Goal: Transaction & Acquisition: Purchase product/service

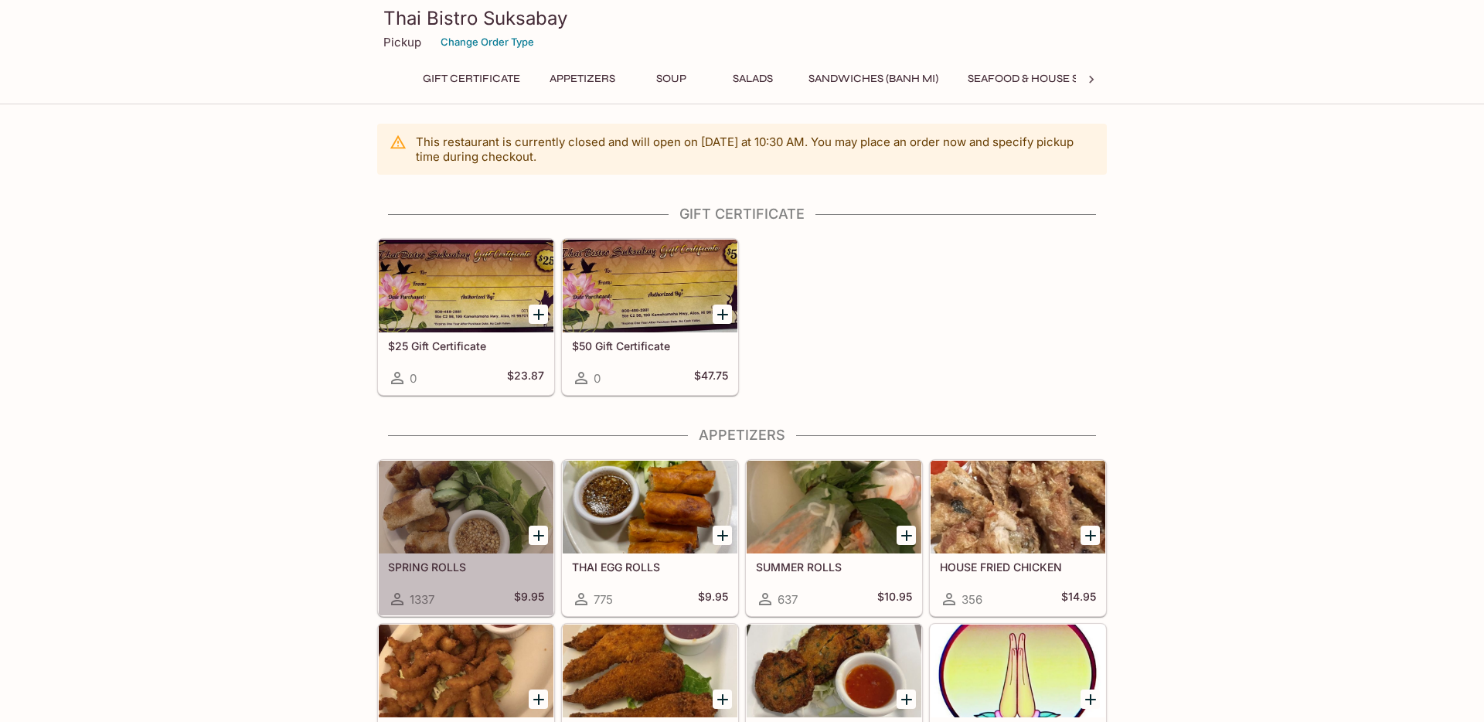
click at [491, 531] on div at bounding box center [466, 507] width 175 height 93
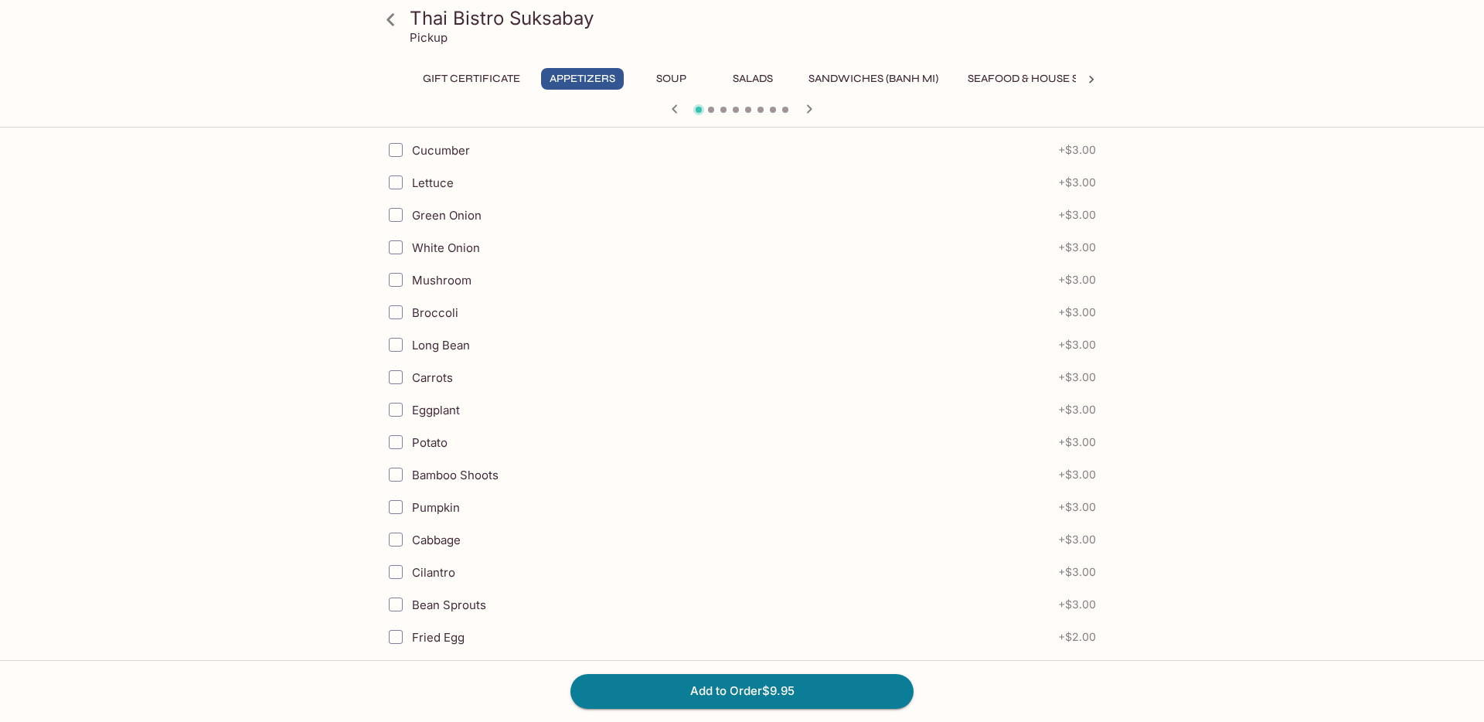
scroll to position [458, 0]
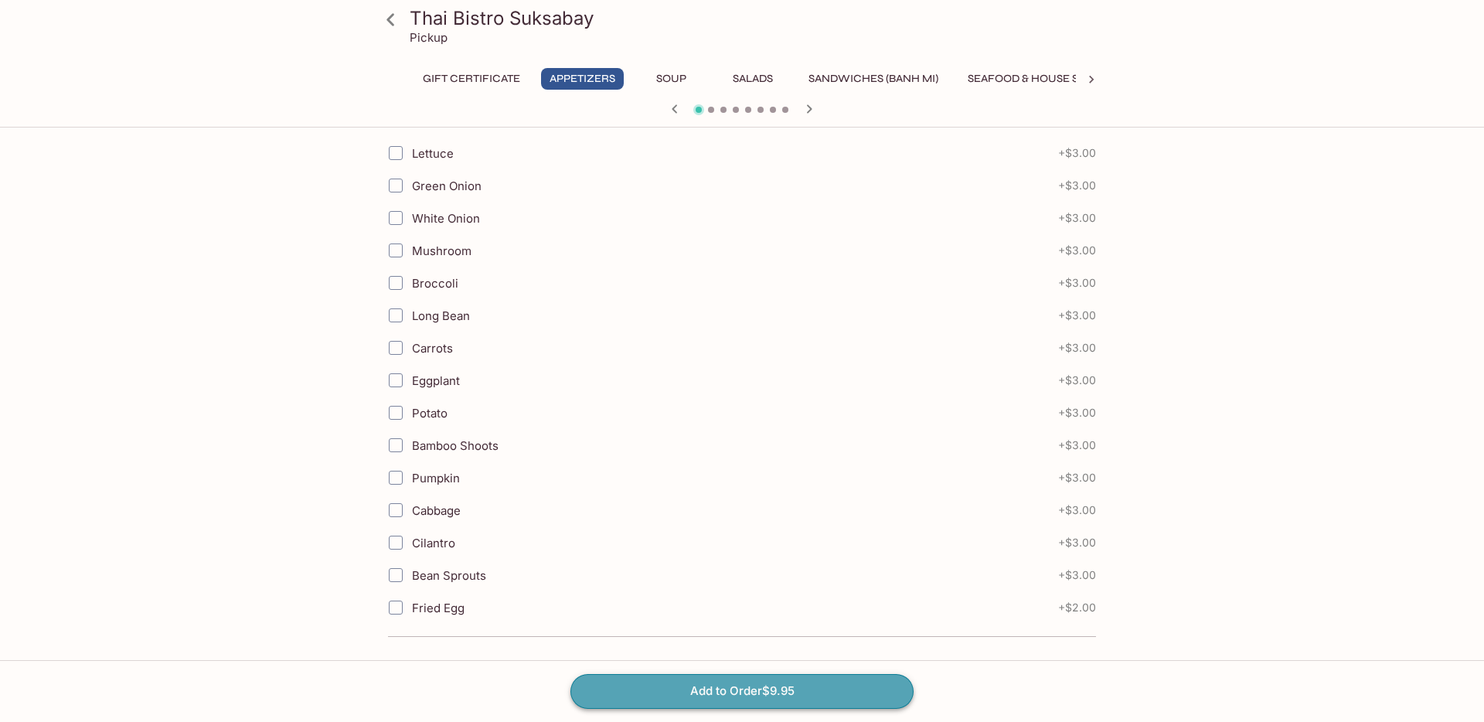
click at [661, 706] on button "Add to Order $9.95" at bounding box center [742, 691] width 343 height 34
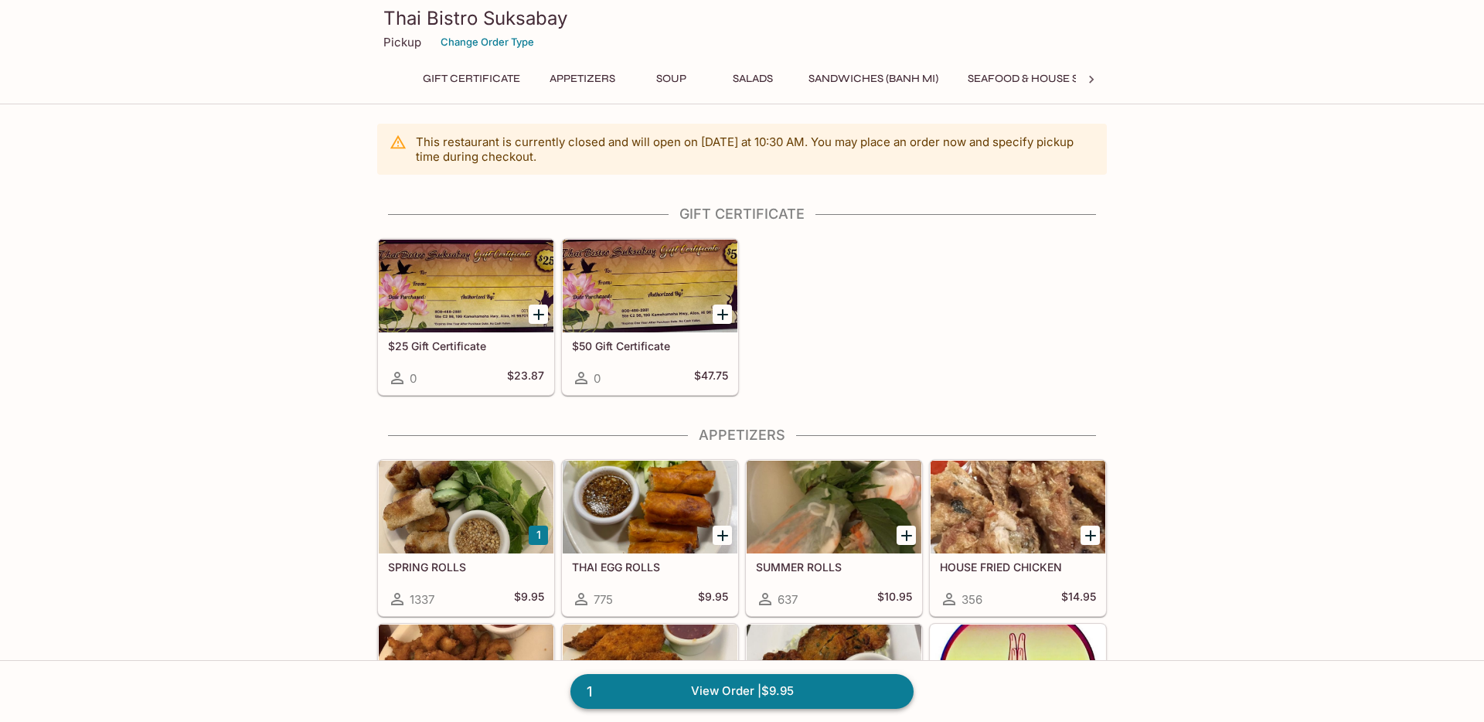
click at [712, 705] on link "1 View Order | $9.95" at bounding box center [742, 691] width 343 height 34
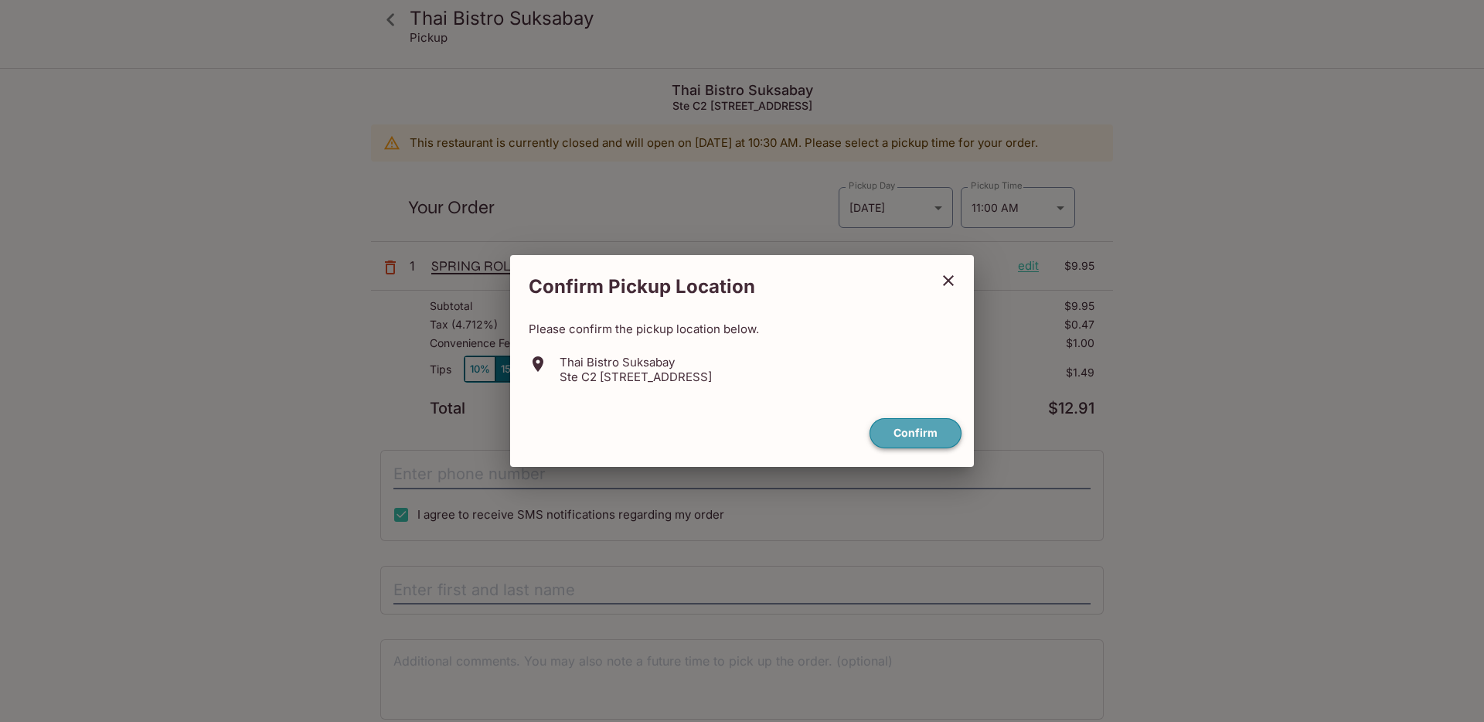
click at [914, 435] on button "Confirm" at bounding box center [916, 433] width 92 height 30
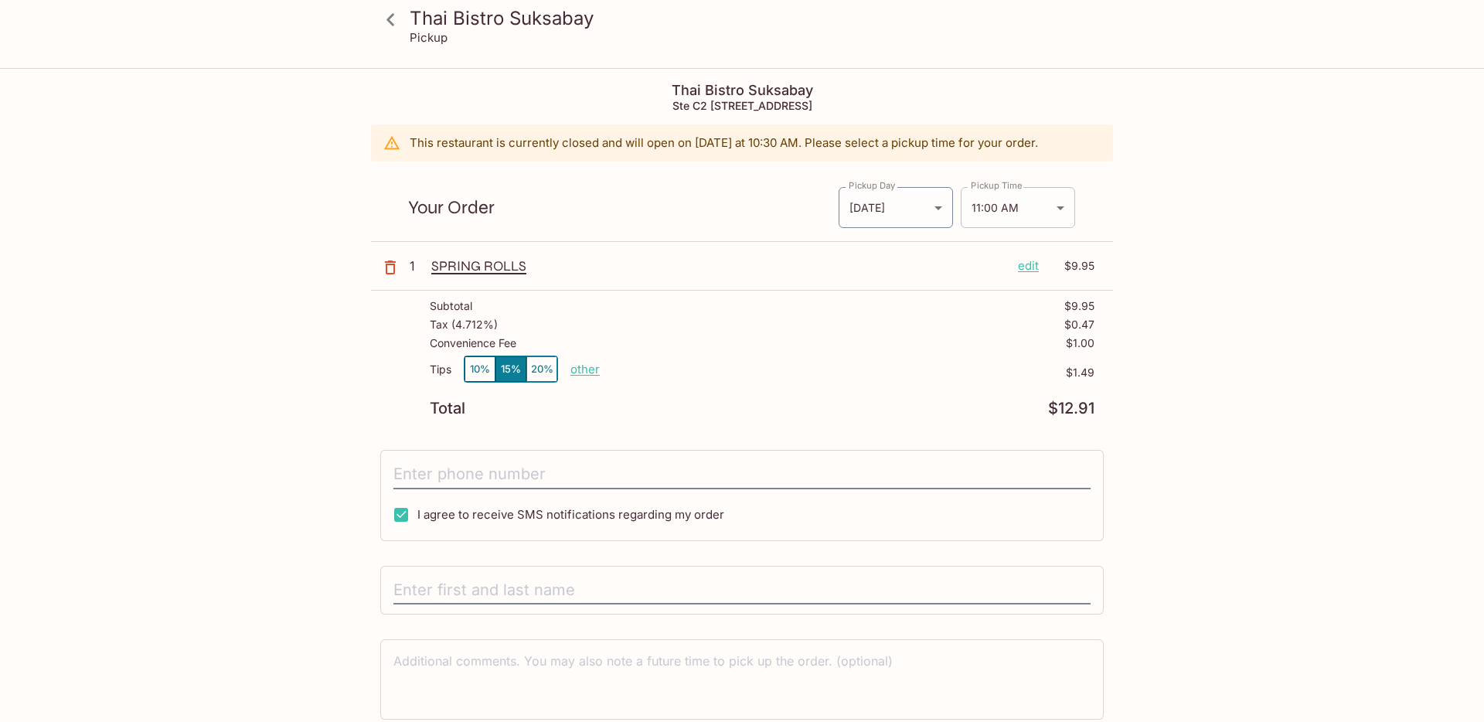
click at [1019, 211] on body "Thai Bistro Suksabay Pickup Thai Bistro Suksabay Ste C2 [STREET_ADDRESS] This r…" at bounding box center [742, 431] width 1484 height 722
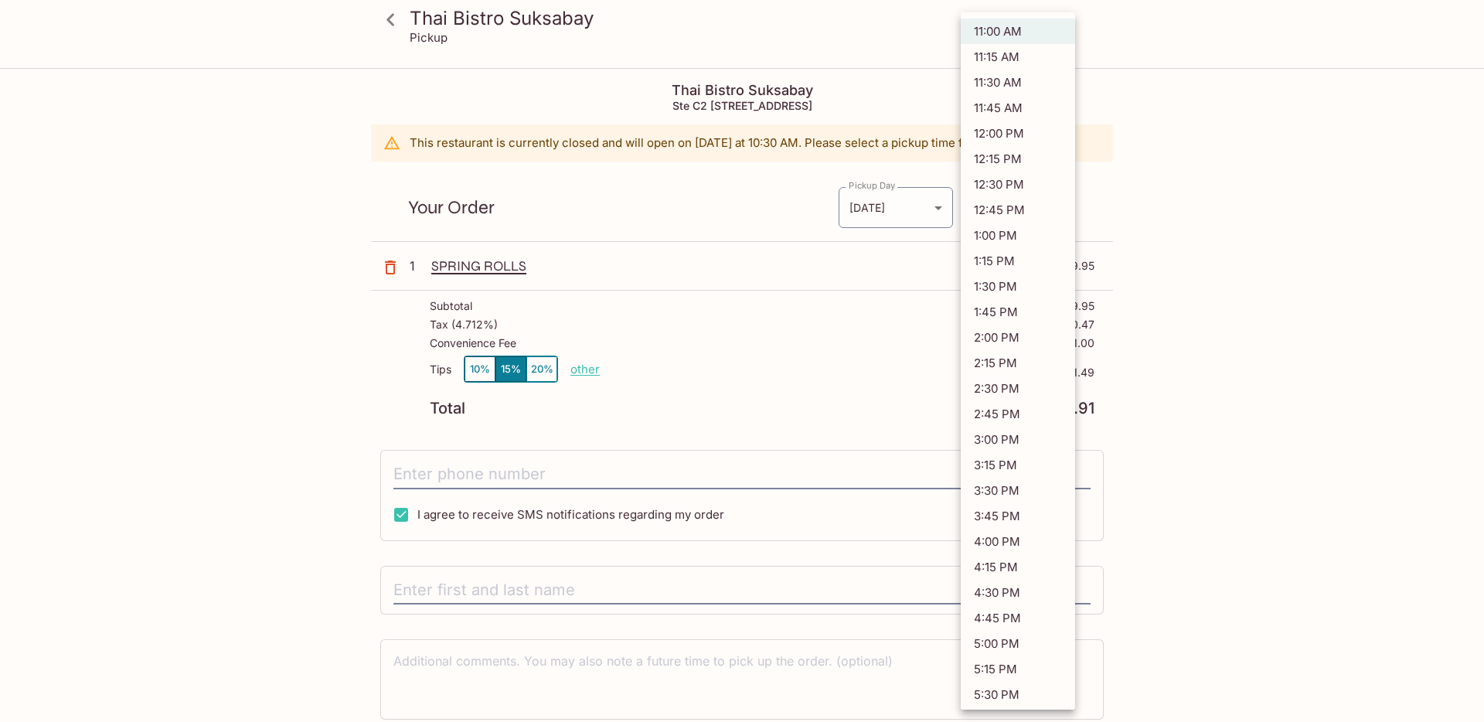
click at [994, 49] on li "11:15 AM" at bounding box center [1018, 57] width 114 height 26
type input "[DATE]T21:15:00.000000Z"
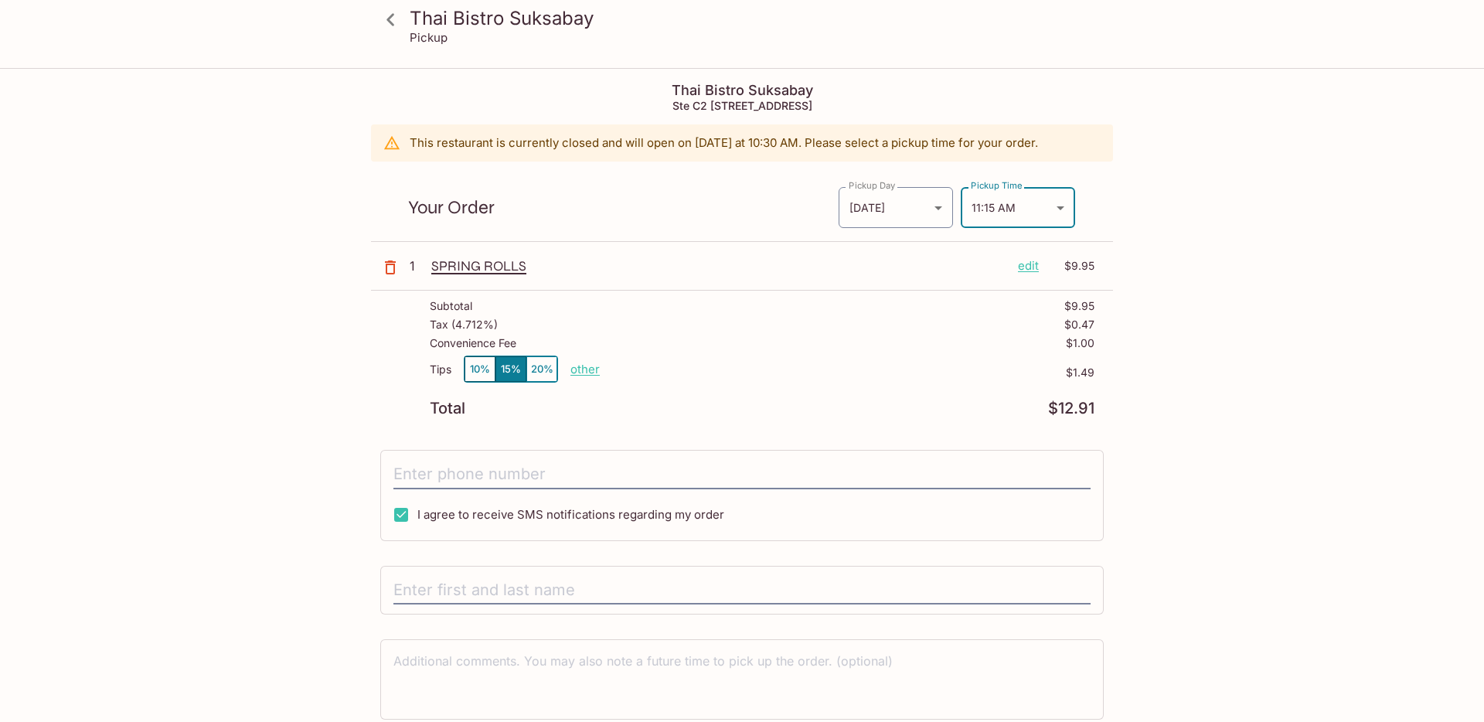
click at [1191, 134] on div "Thai Bistro Suksabay Pickup Thai Bistro Suksabay Ste C2 [STREET_ADDRESS] This r…" at bounding box center [742, 427] width 990 height 714
click at [474, 369] on button "10%" at bounding box center [480, 369] width 31 height 26
click at [502, 368] on button "15%" at bounding box center [511, 369] width 31 height 26
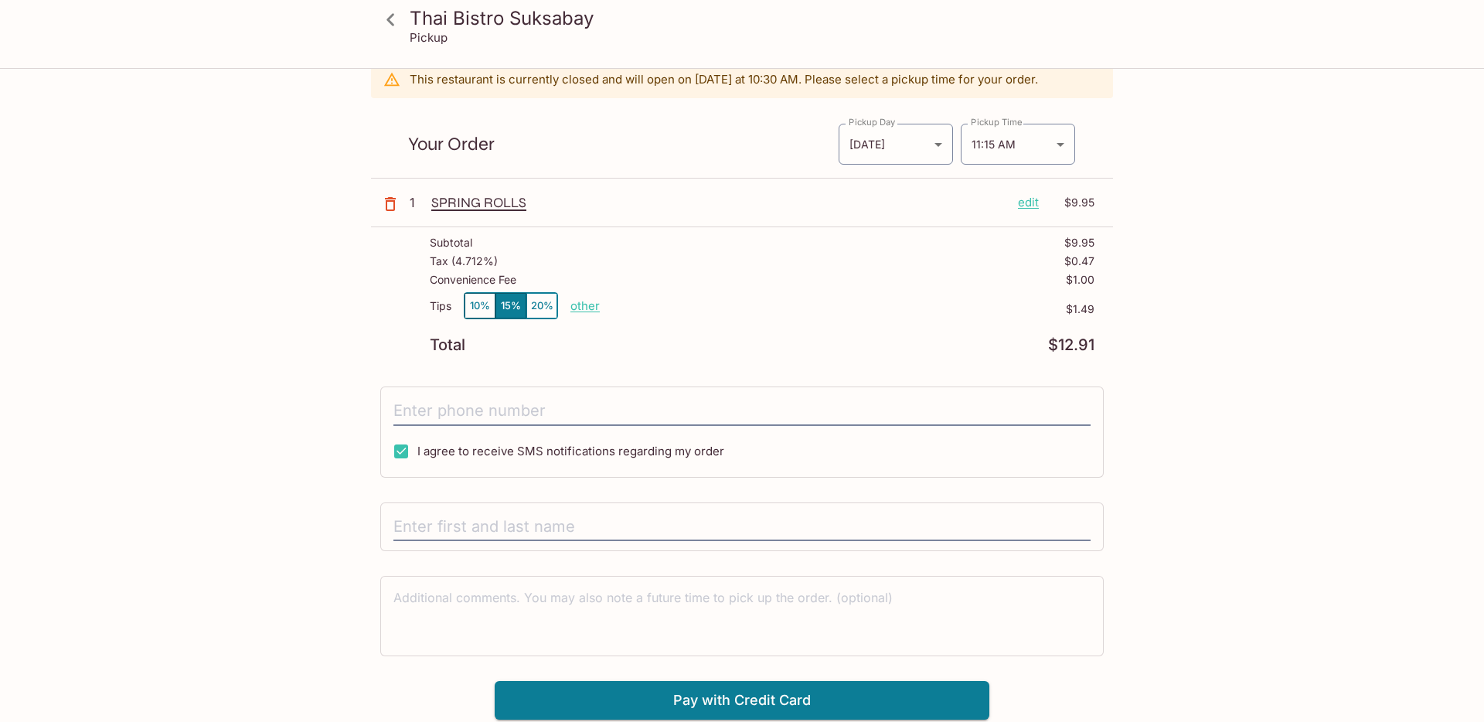
scroll to position [70, 0]
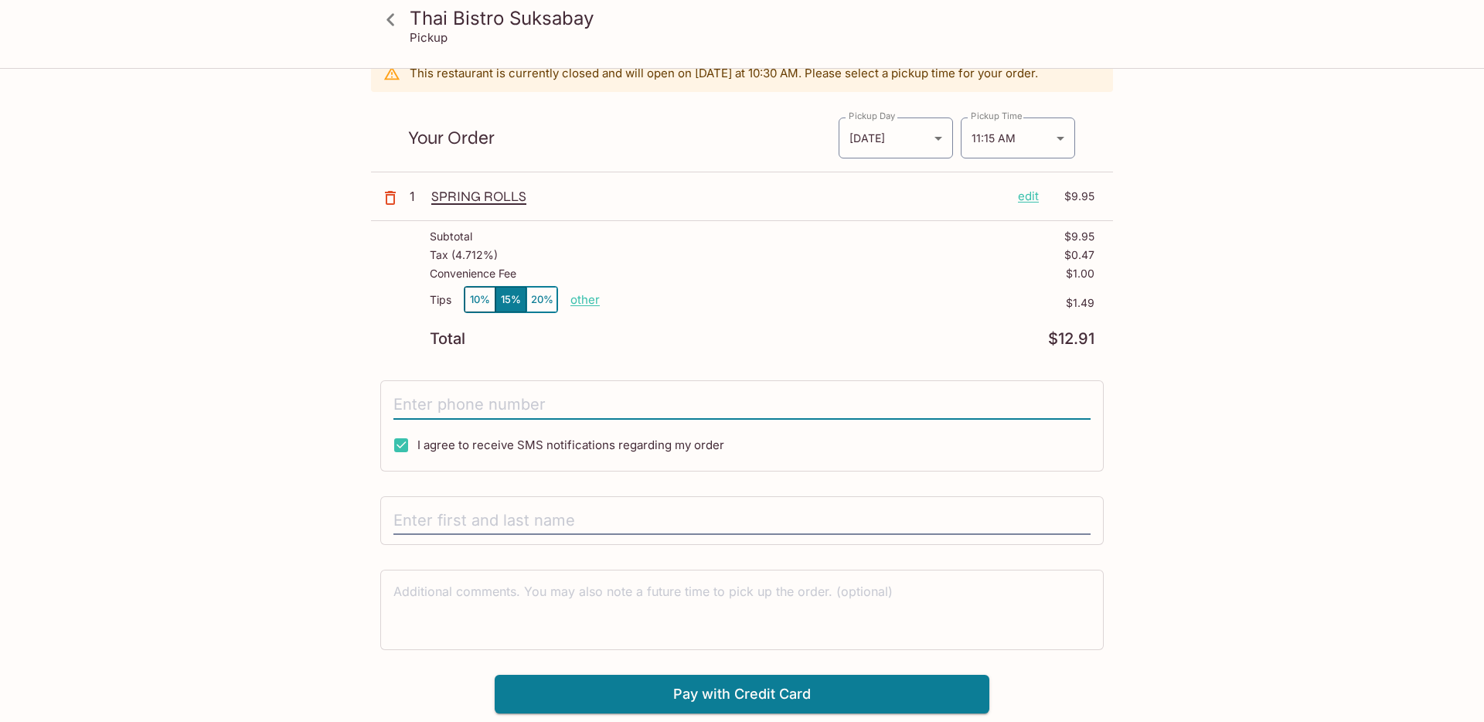
click at [847, 414] on input "tel" at bounding box center [742, 404] width 697 height 29
type input "[PHONE_NUMBER]"
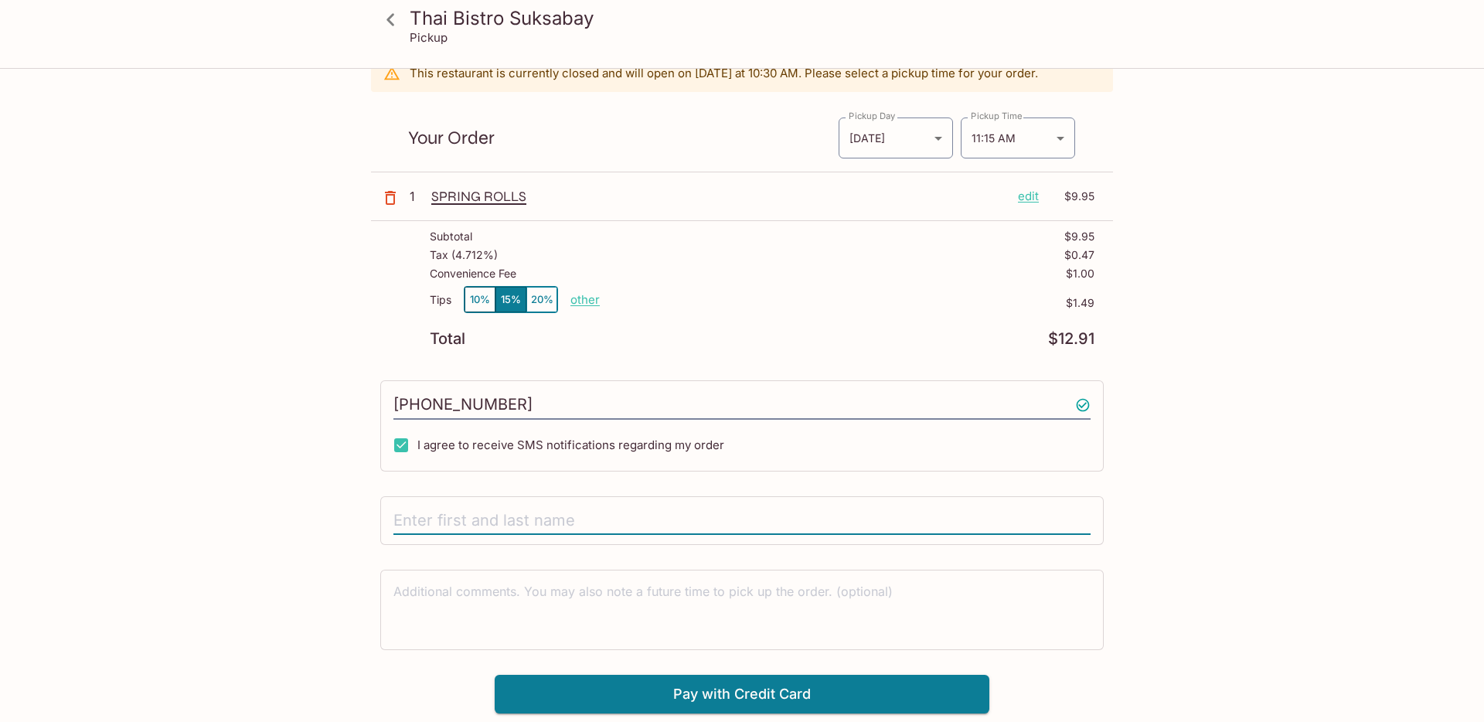
click at [772, 529] on input "text" at bounding box center [742, 520] width 697 height 29
type input "[PERSON_NAME]"
click at [938, 689] on button "Pay with Credit Card" at bounding box center [742, 694] width 495 height 39
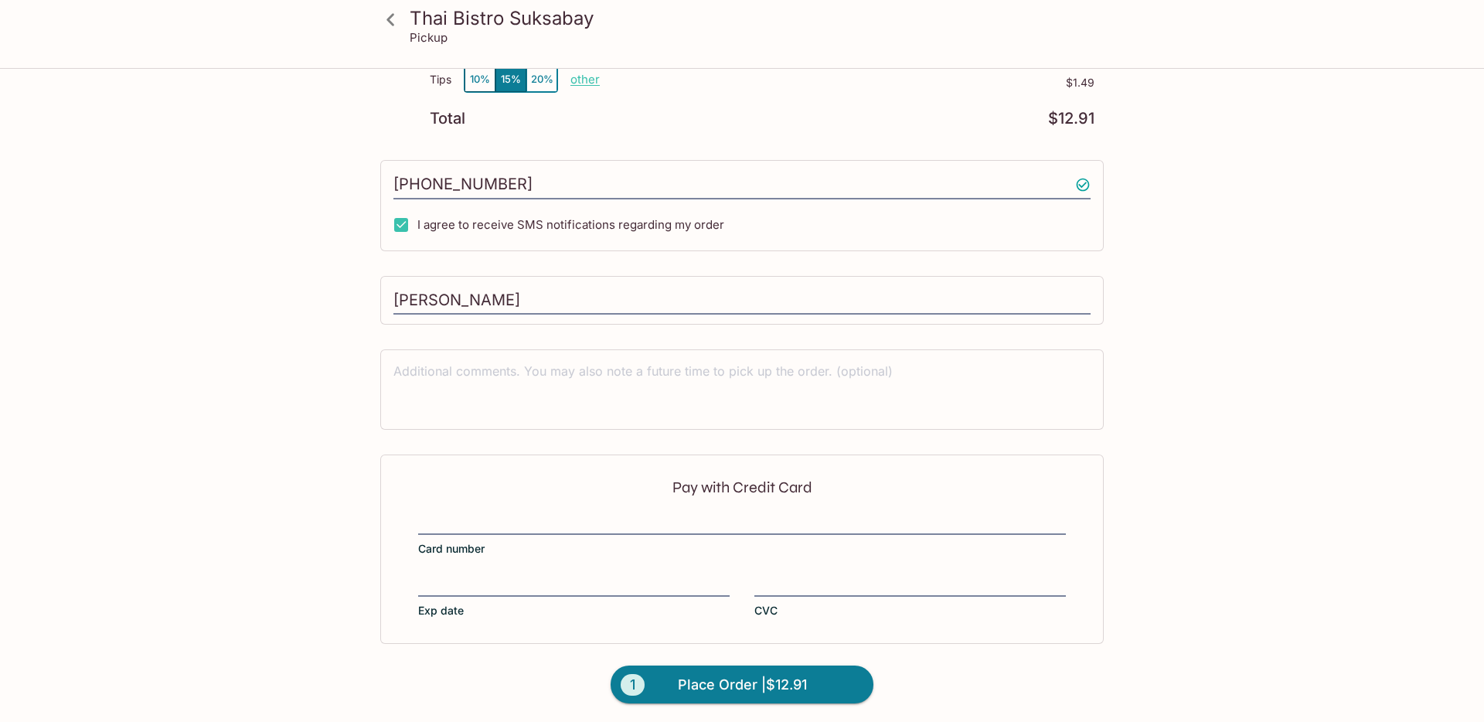
scroll to position [293, 0]
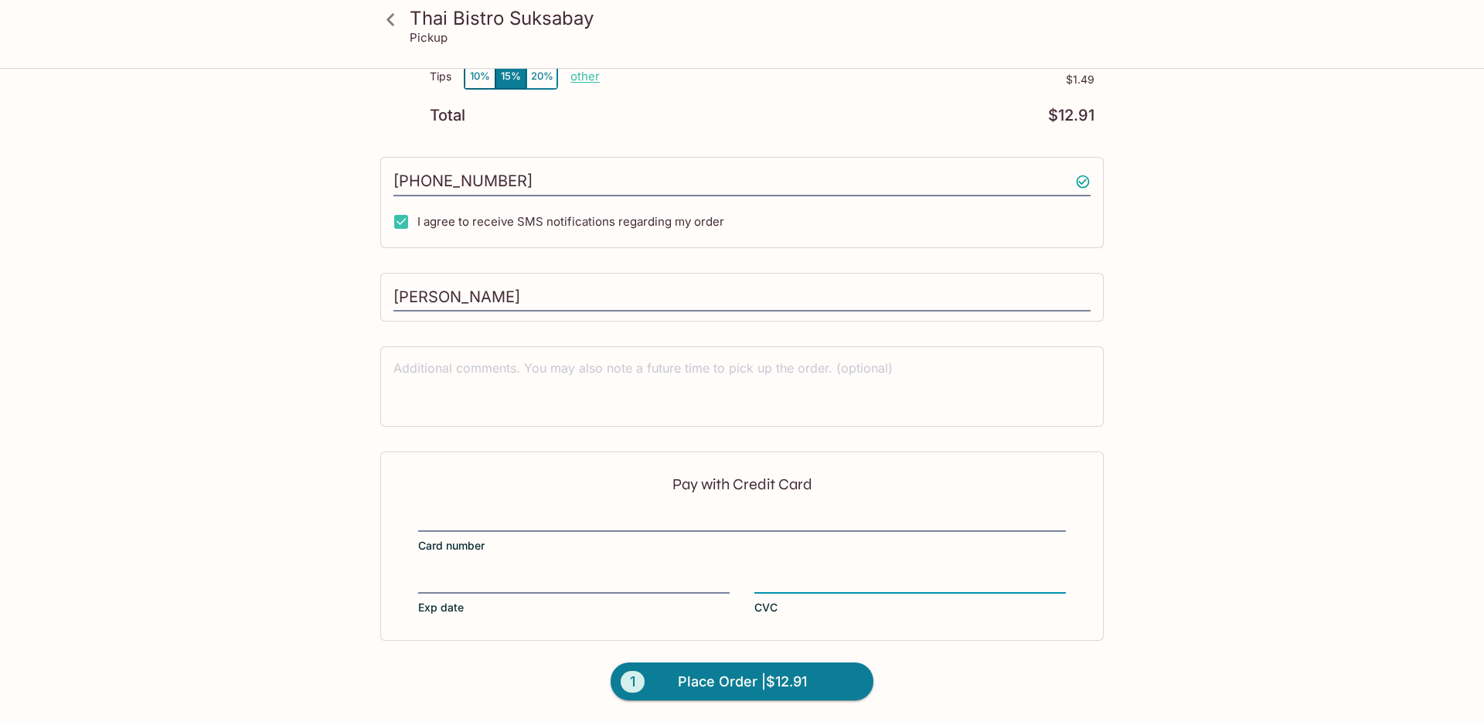
click at [783, 674] on span "Place Order | $12.91" at bounding box center [742, 682] width 129 height 25
